Goal: Navigation & Orientation: Find specific page/section

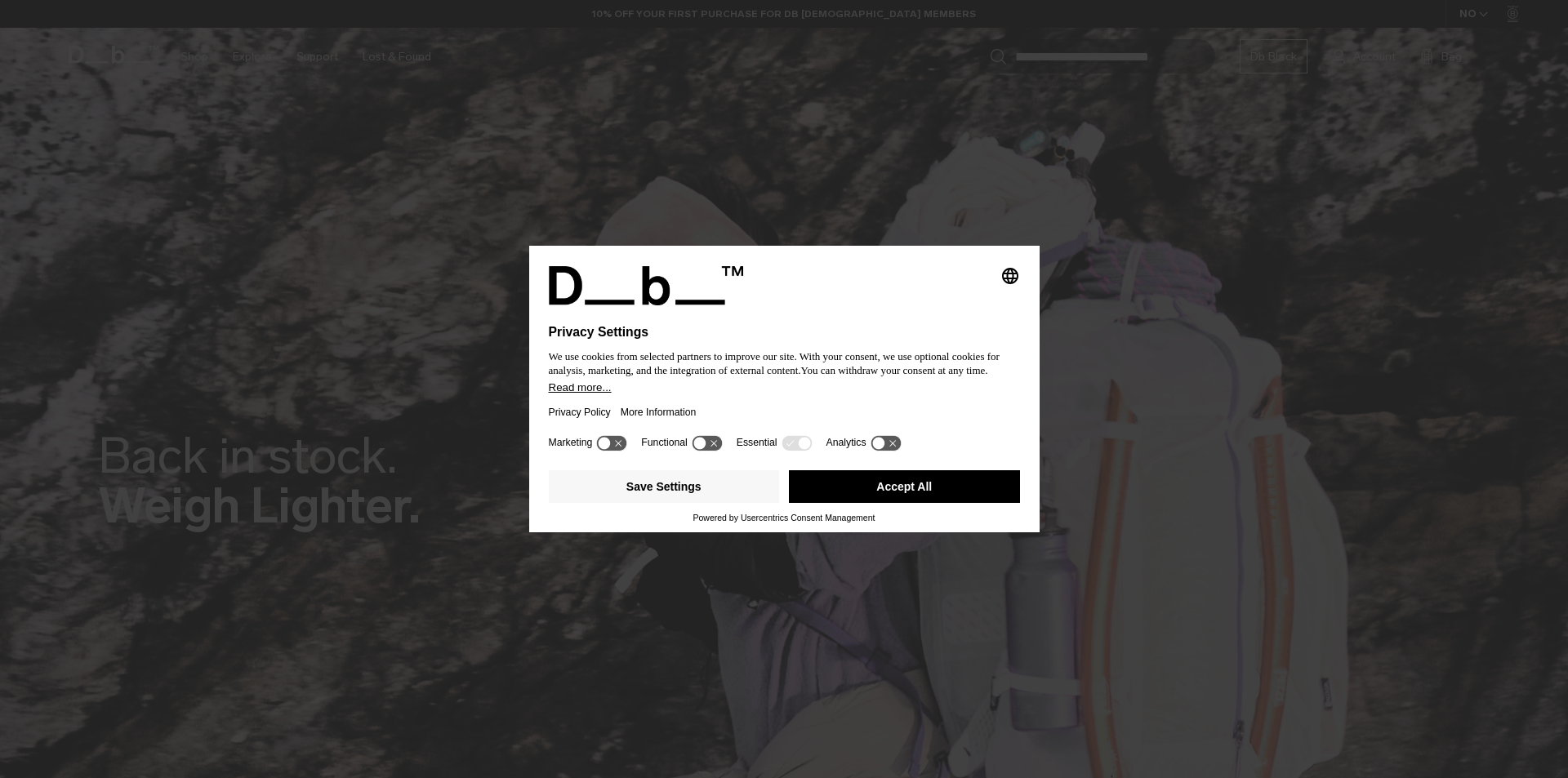
click at [824, 487] on button "Accept All" at bounding box center [904, 487] width 231 height 32
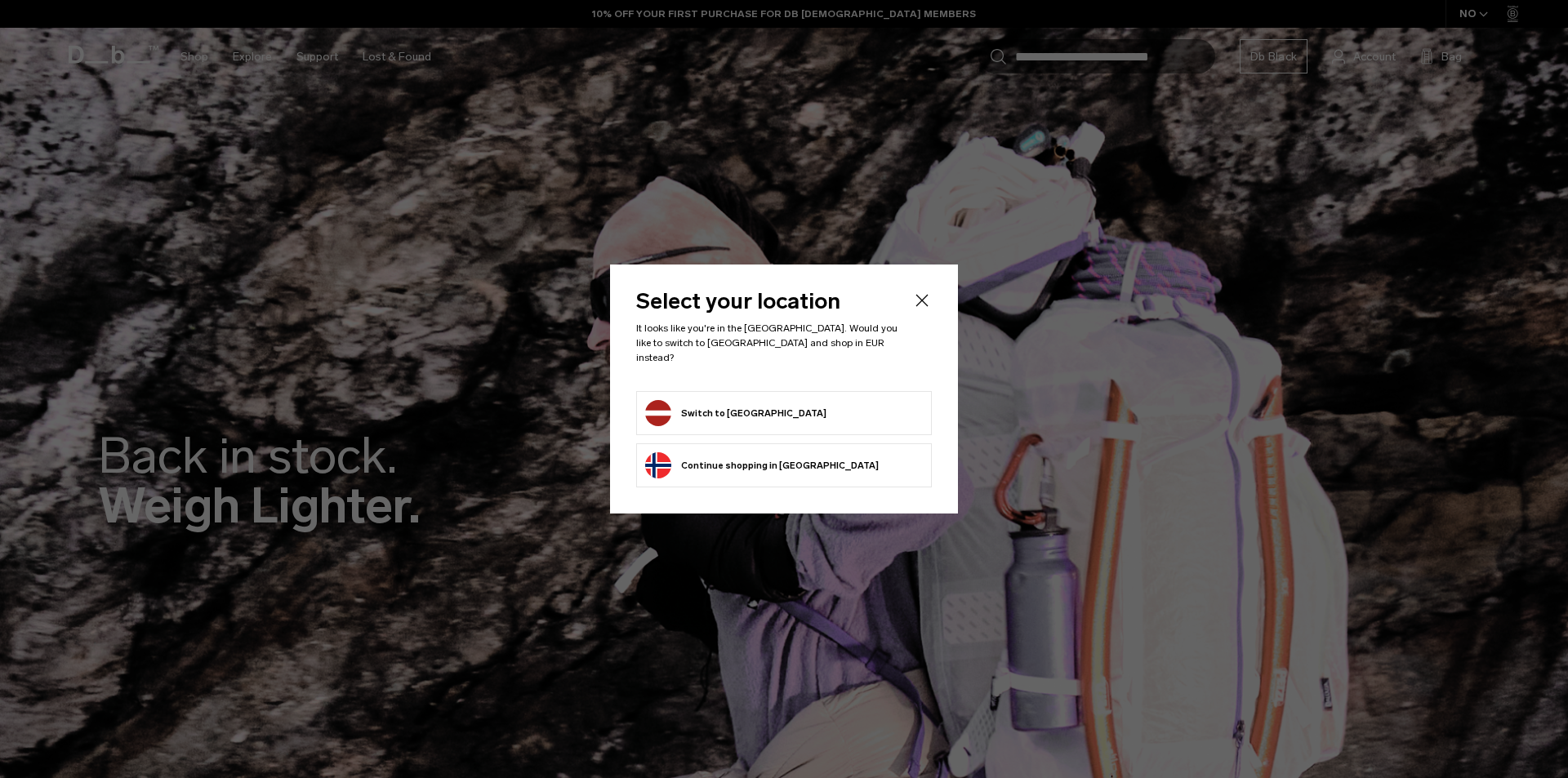
click at [786, 408] on form "Switch to Latvia" at bounding box center [784, 413] width 277 height 26
click at [672, 406] on button "Switch to Latvia" at bounding box center [736, 413] width 181 height 26
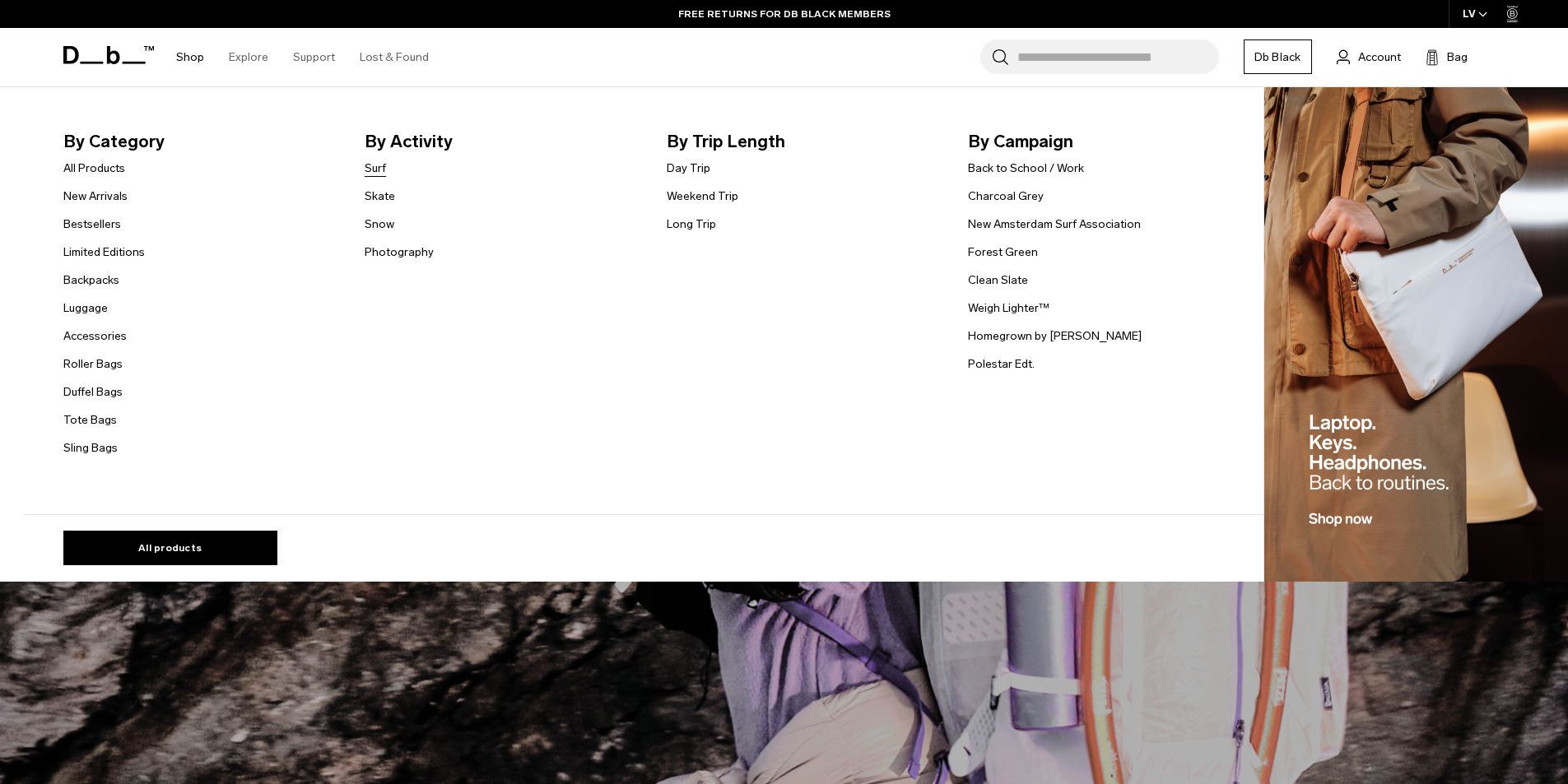
click at [372, 168] on link "Surf" at bounding box center [376, 168] width 22 height 18
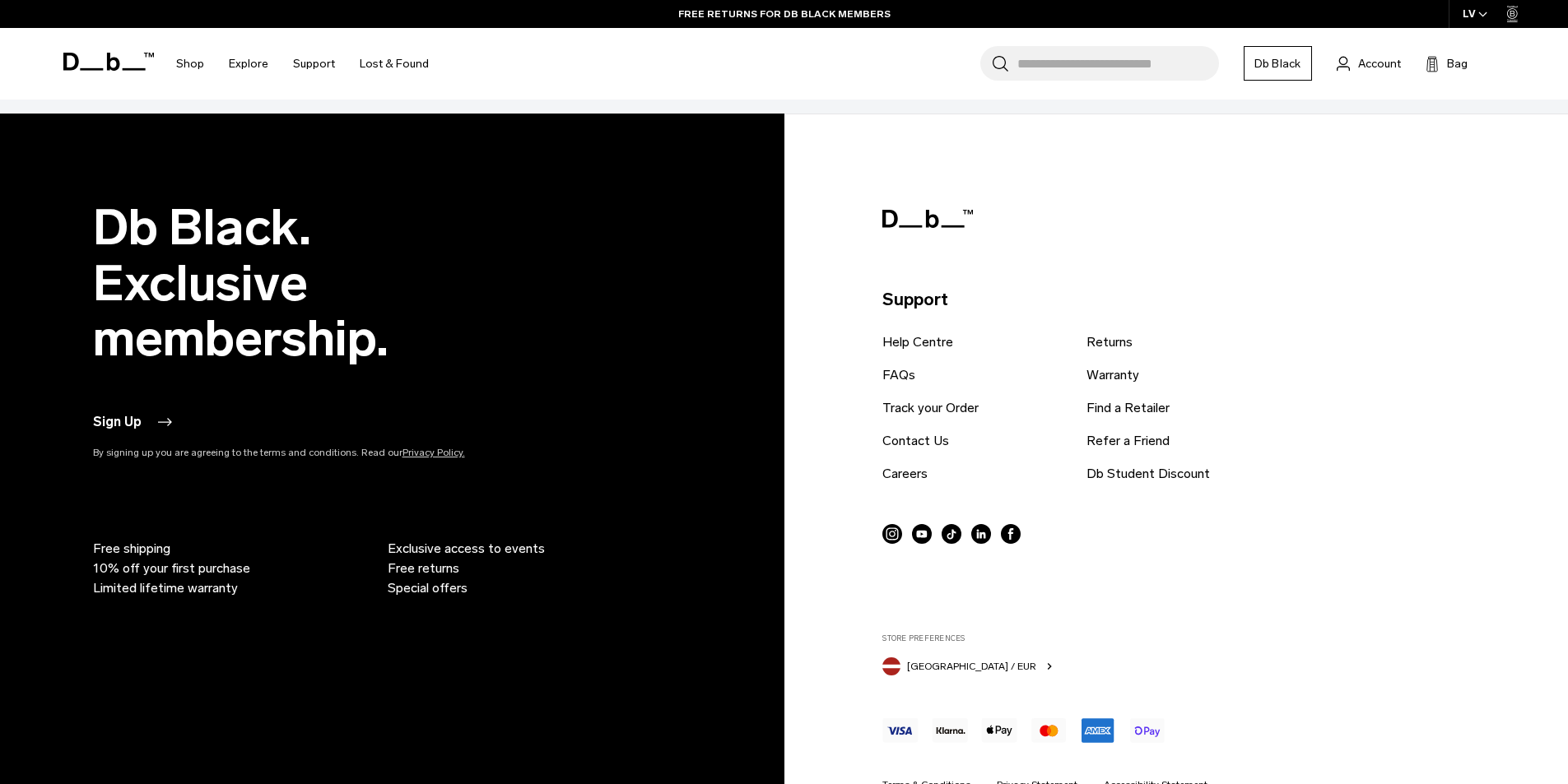
scroll to position [1317, 0]
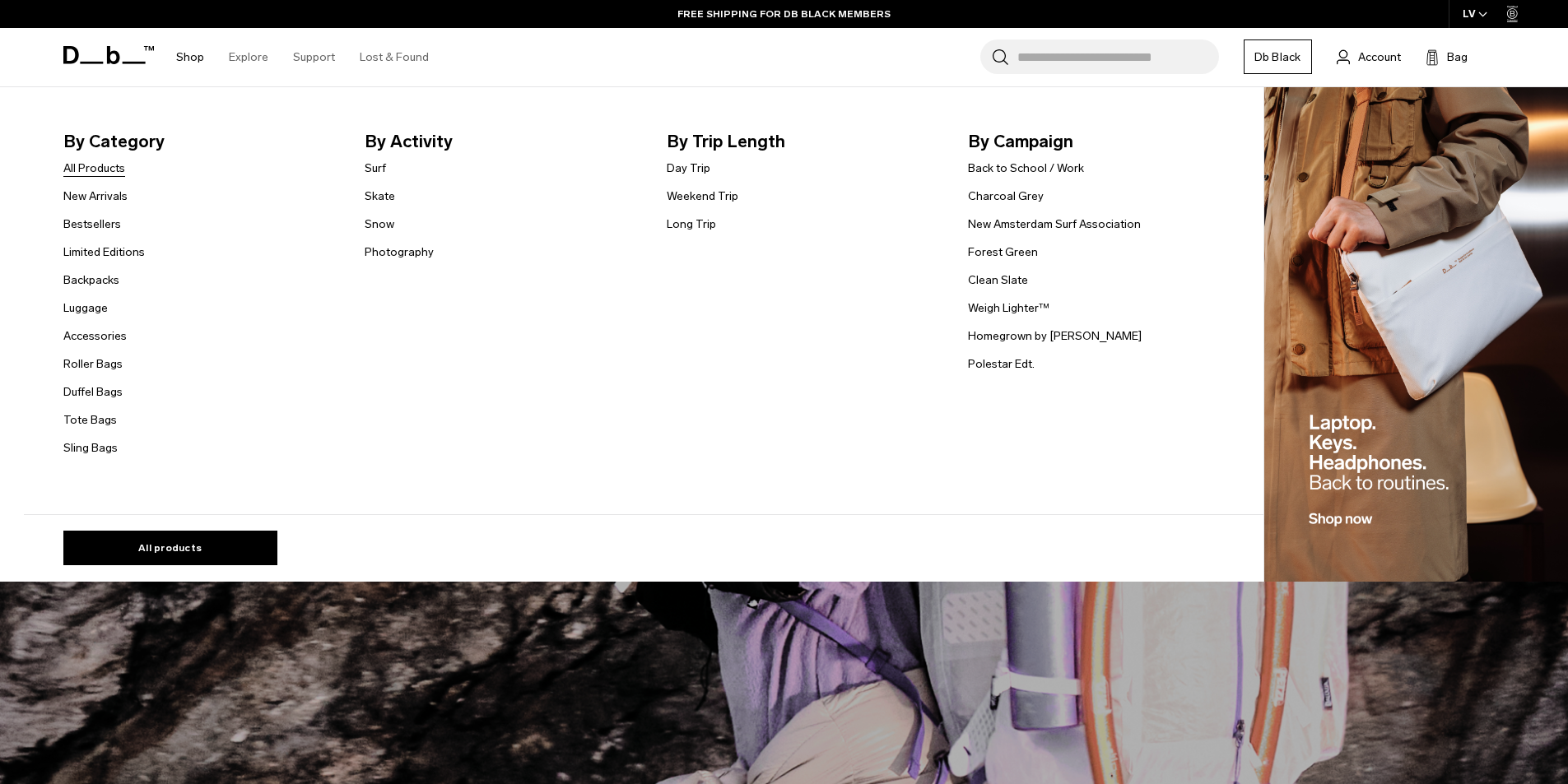
click at [97, 168] on link "All Products" at bounding box center [95, 168] width 62 height 18
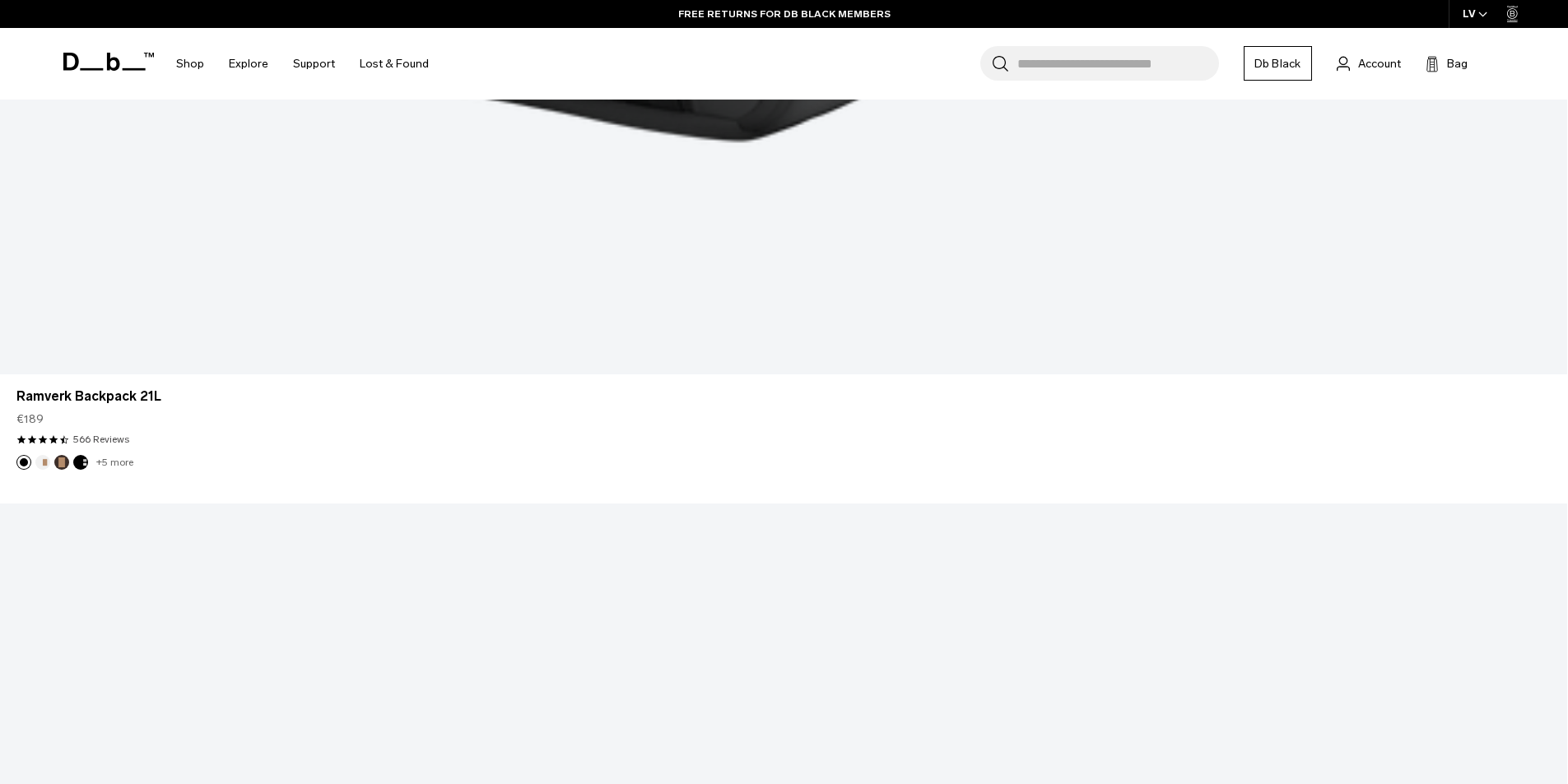
scroll to position [6666, 0]
